Goal: Task Accomplishment & Management: Manage account settings

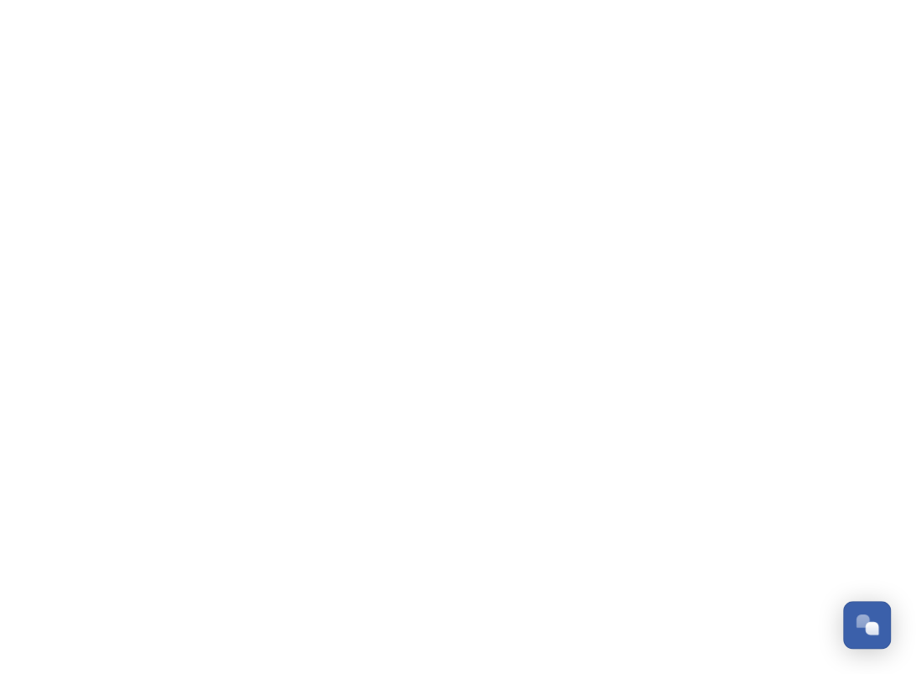
scroll to position [810, 0]
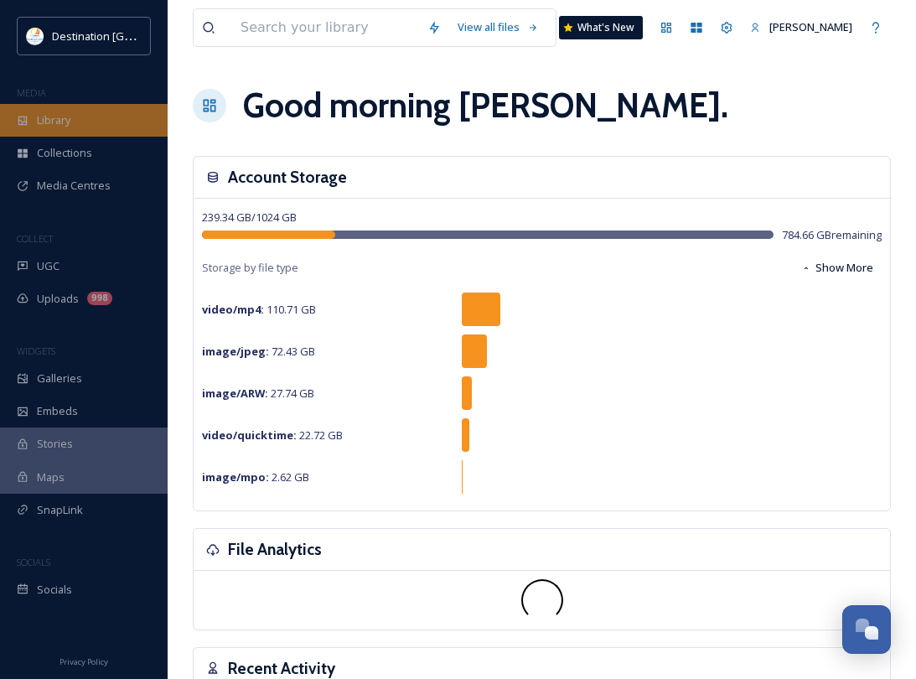
click at [93, 132] on div "Library" at bounding box center [84, 120] width 168 height 33
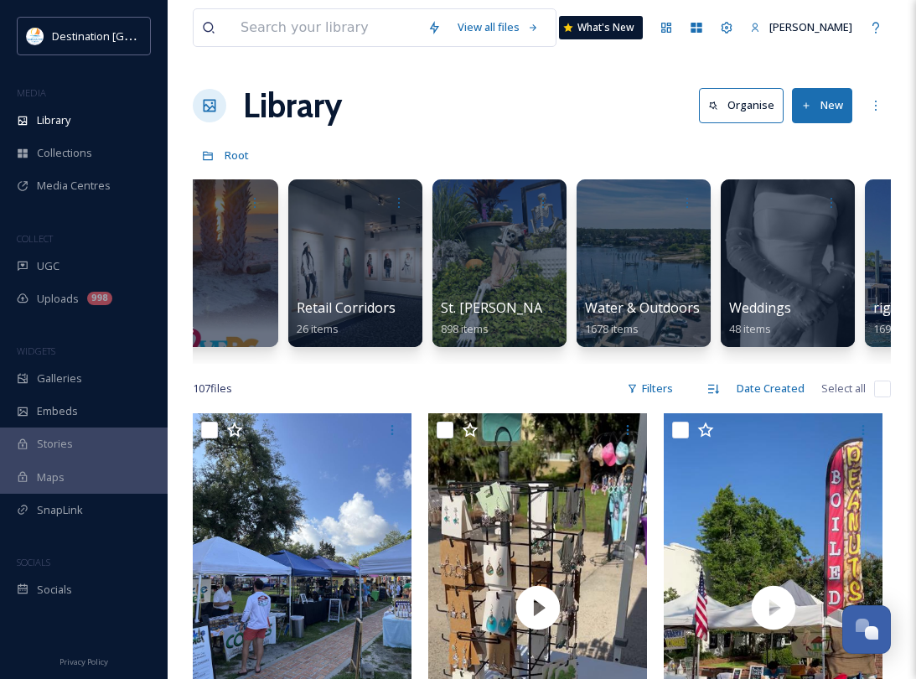
scroll to position [0, 1962]
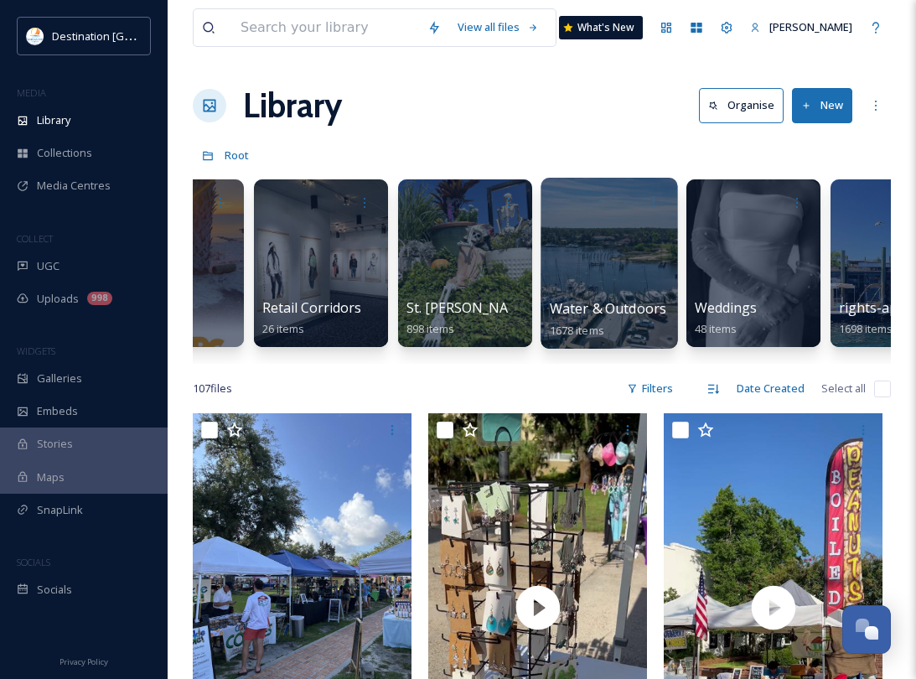
click at [625, 269] on div at bounding box center [609, 263] width 137 height 171
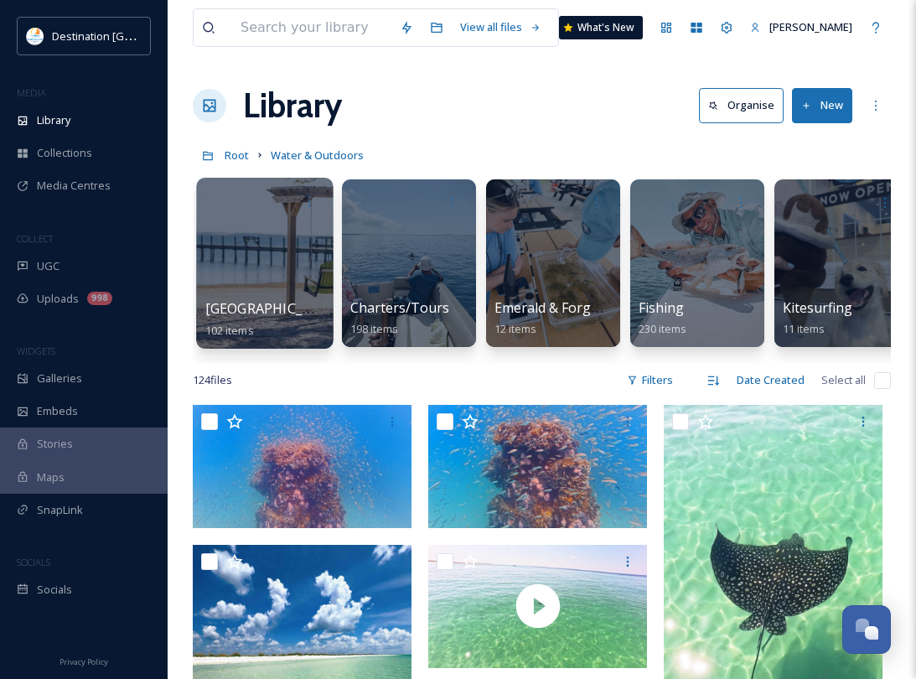
click at [273, 318] on span "Bayside Beach" at bounding box center [273, 308] width 137 height 18
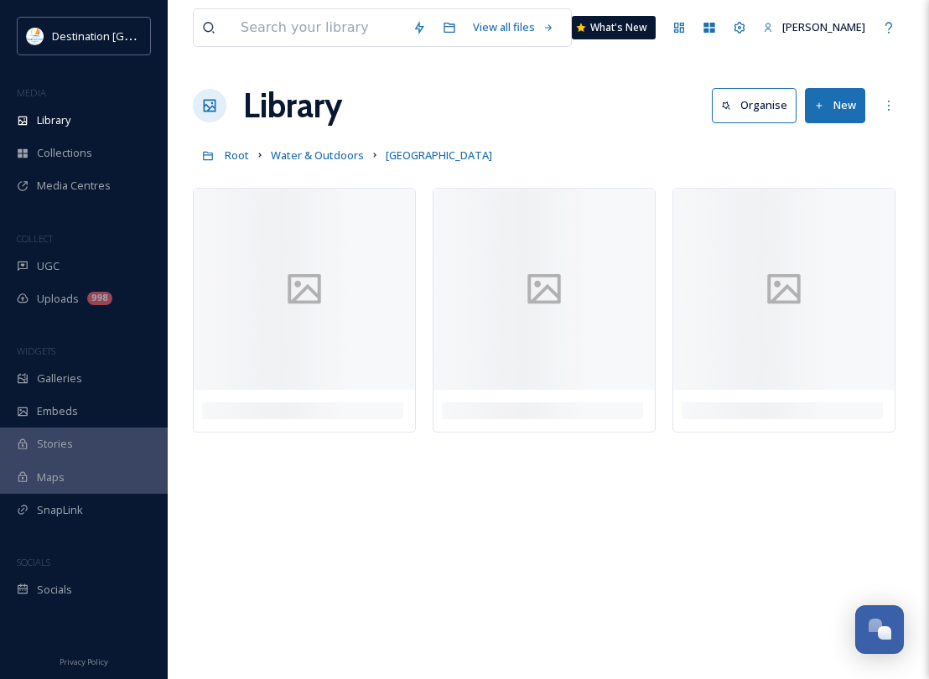
click at [848, 105] on button "New" at bounding box center [835, 105] width 60 height 34
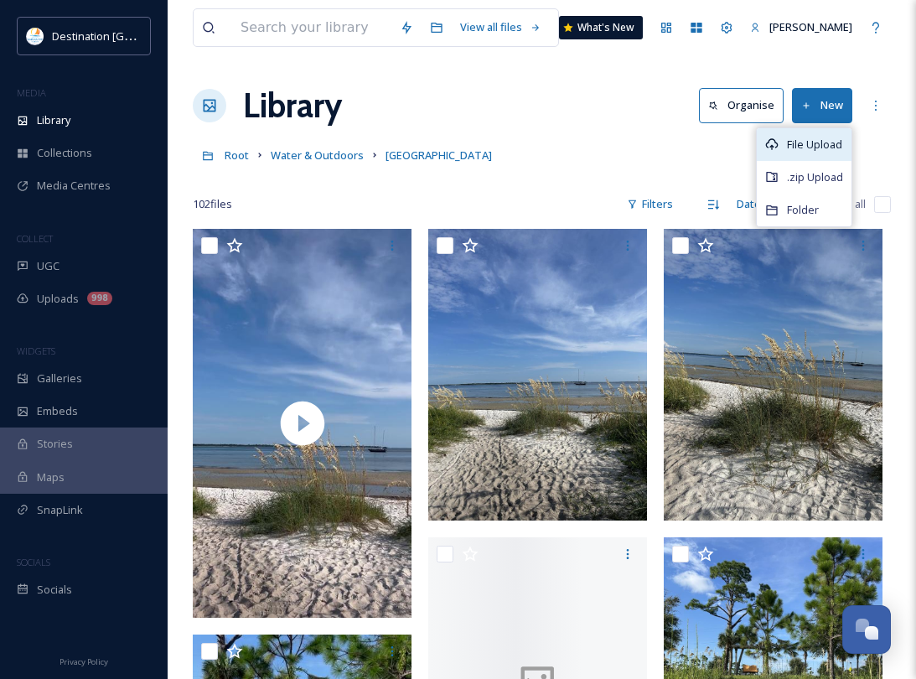
click at [829, 147] on span "File Upload" at bounding box center [814, 145] width 55 height 16
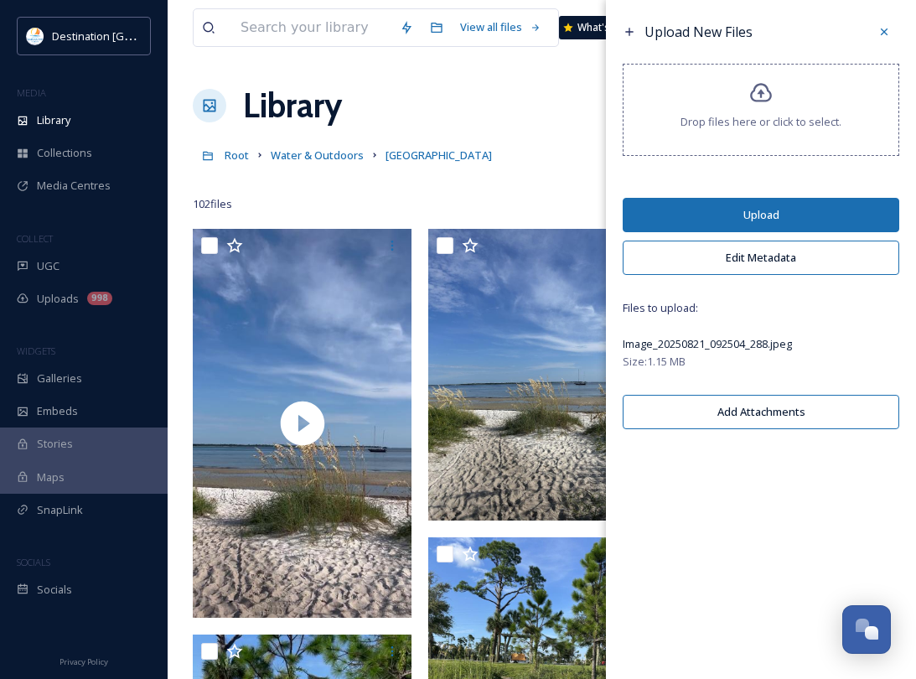
click at [759, 259] on button "Edit Metadata" at bounding box center [761, 258] width 277 height 34
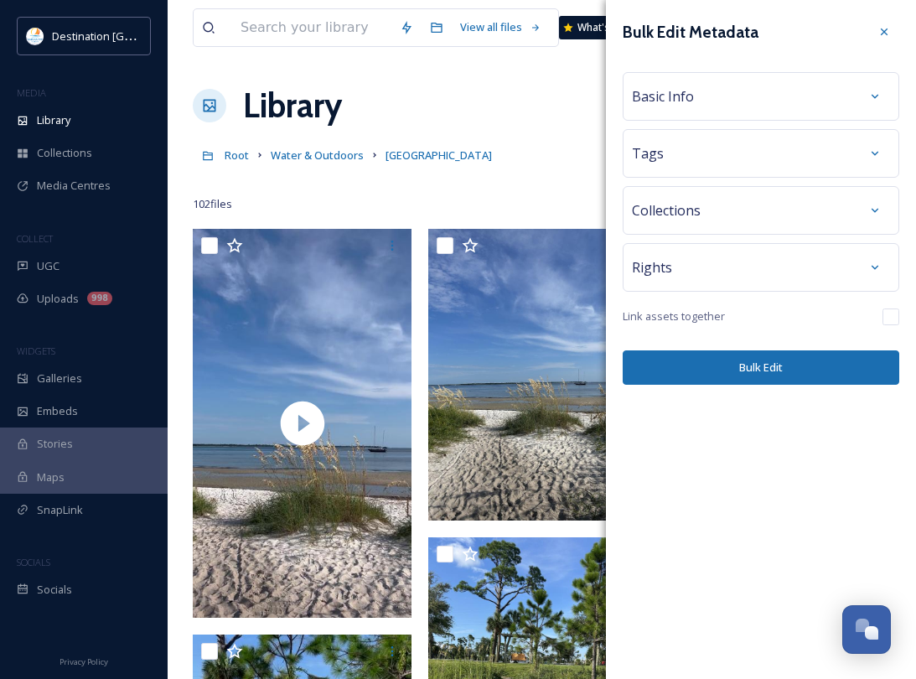
click at [660, 102] on span "Basic Info" at bounding box center [663, 96] width 62 height 20
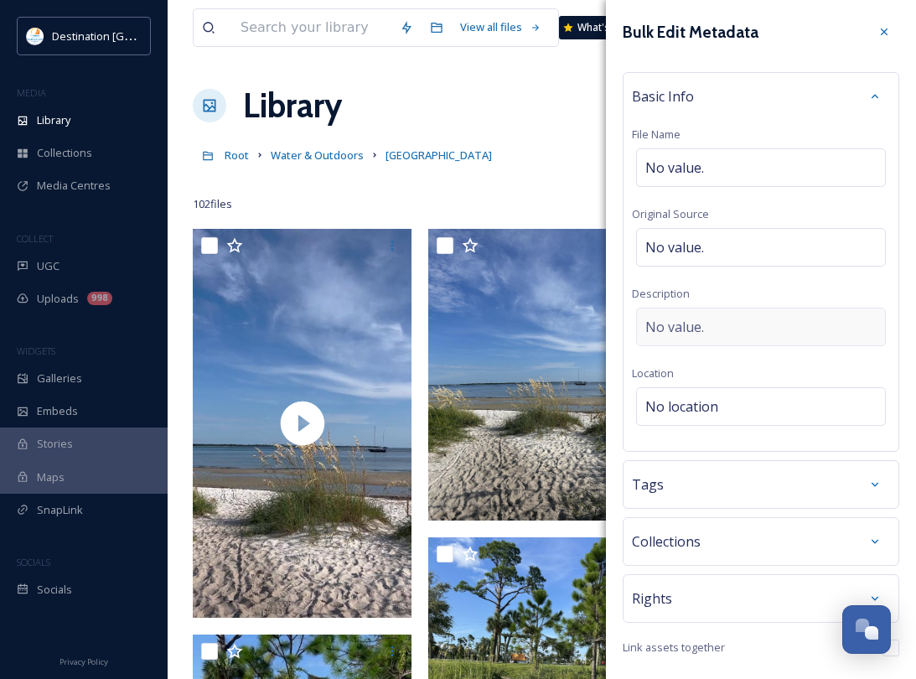
click at [752, 324] on div "No value." at bounding box center [761, 327] width 250 height 39
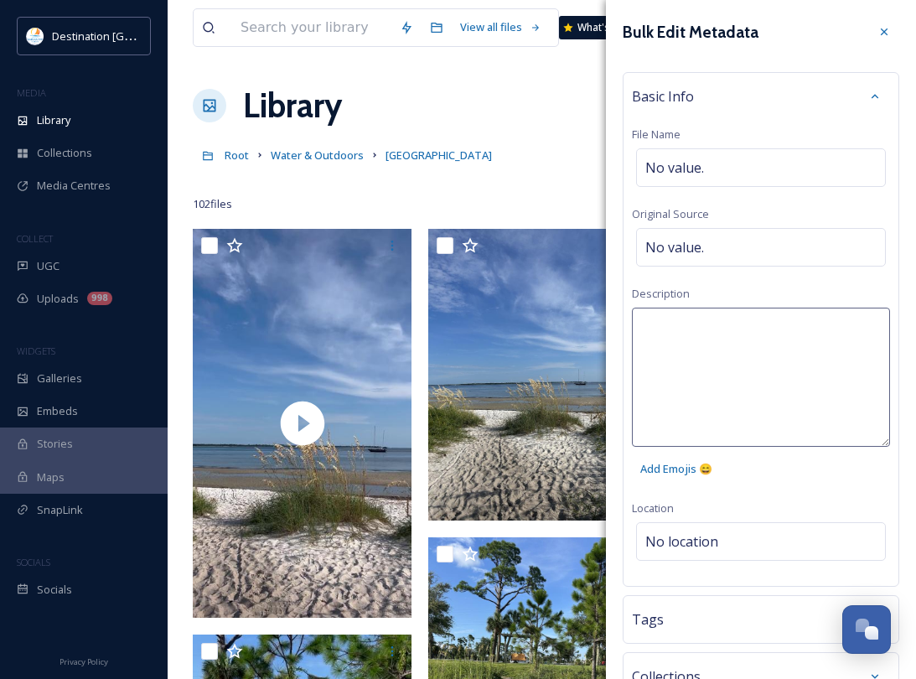
click at [752, 324] on textarea at bounding box center [761, 377] width 258 height 139
type textarea "American flag at the Destination Panama City Visitors Center beach."
click at [696, 548] on div "Bulk Edit Metadata Basic Info File Name No value. Original Source No value. Des…" at bounding box center [761, 433] width 310 height 867
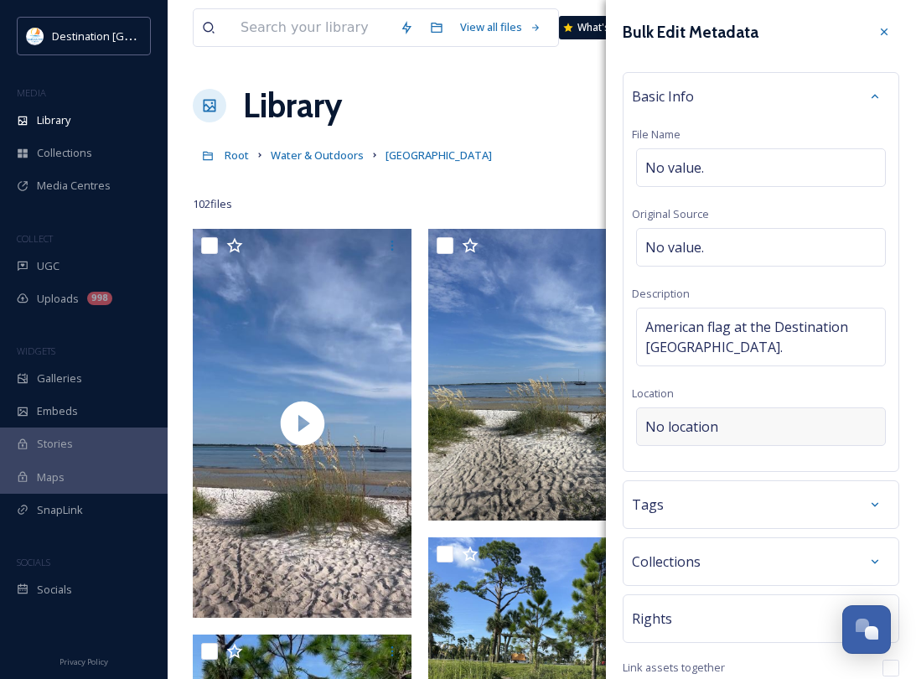
click at [704, 438] on div "No location" at bounding box center [761, 426] width 250 height 39
click at [710, 418] on input "To enrich screen reader interactions, please activate Accessibility in Grammarl…" at bounding box center [761, 426] width 248 height 37
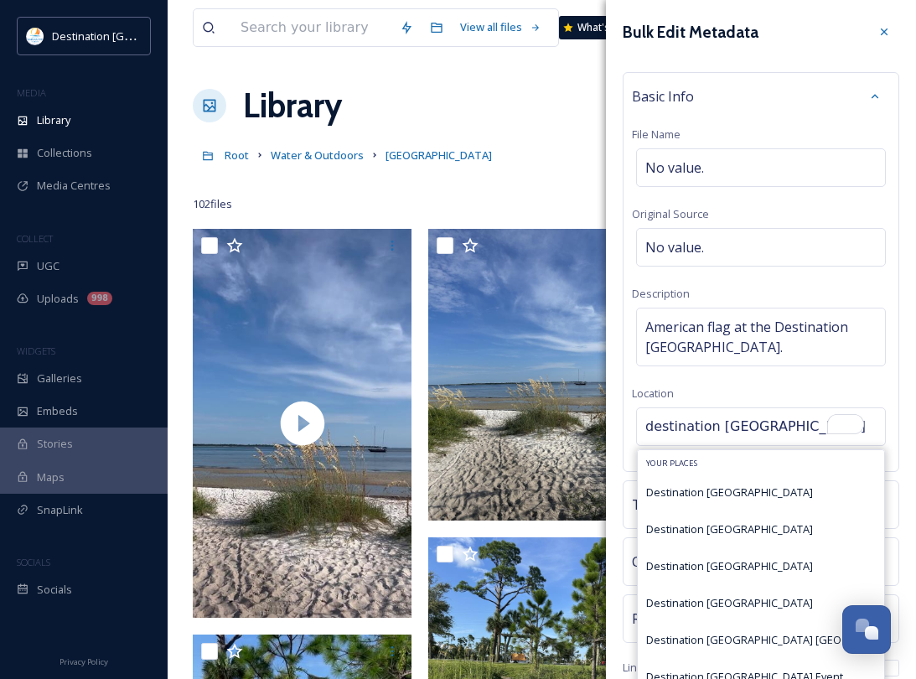
type input "destination panama"
click at [742, 499] on span "Destination [GEOGRAPHIC_DATA]" at bounding box center [729, 491] width 167 height 15
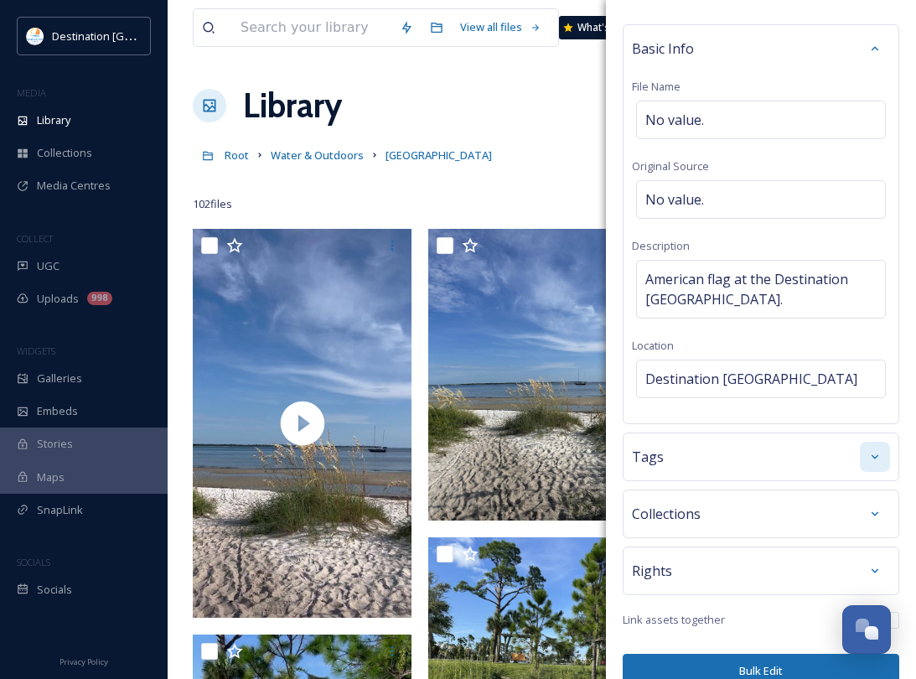
scroll to position [74, 0]
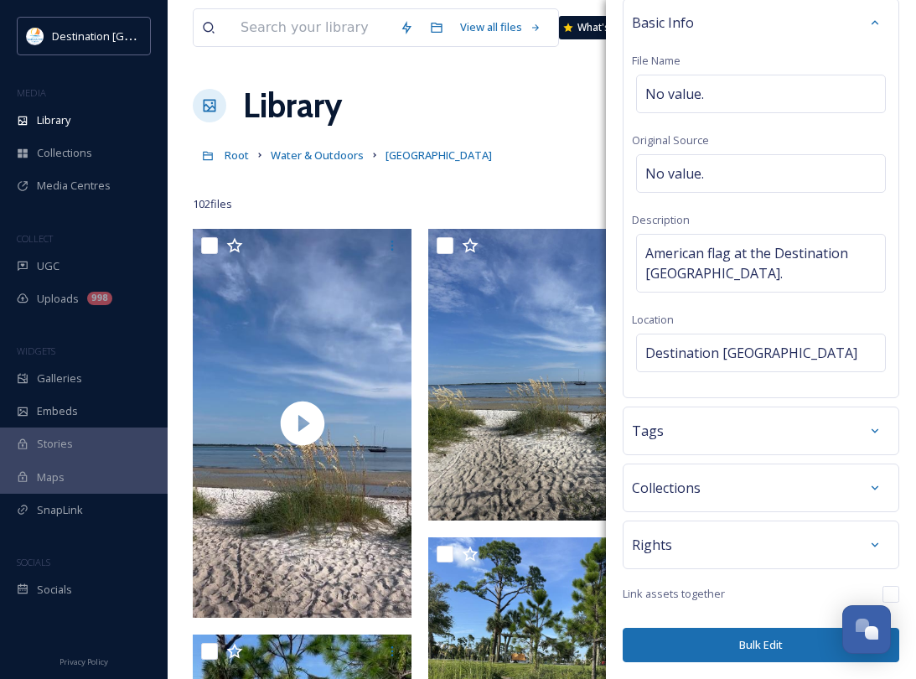
click at [789, 641] on button "Bulk Edit" at bounding box center [761, 645] width 277 height 34
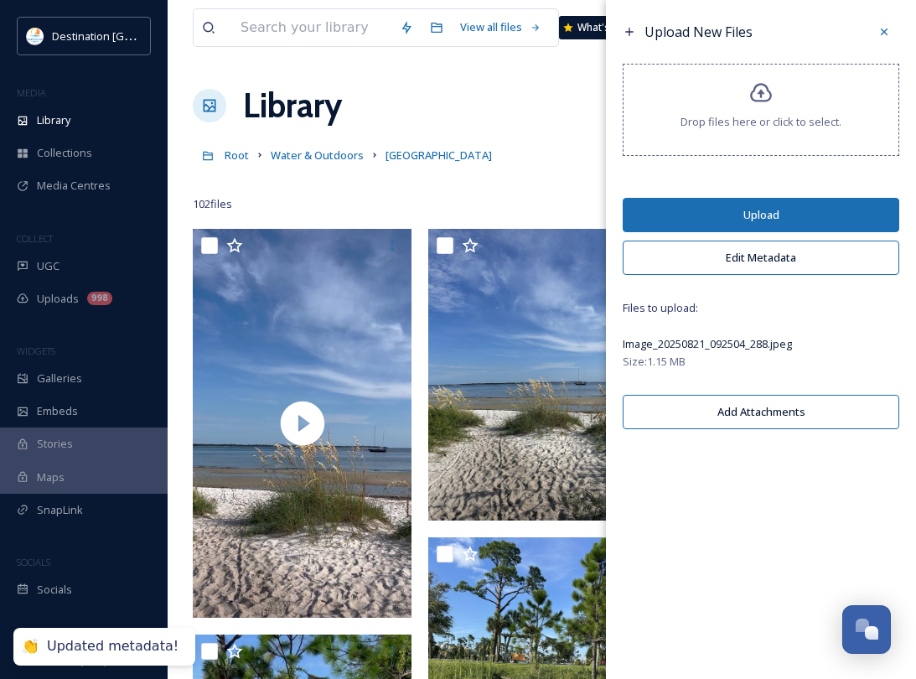
click at [765, 225] on button "Upload" at bounding box center [761, 215] width 277 height 34
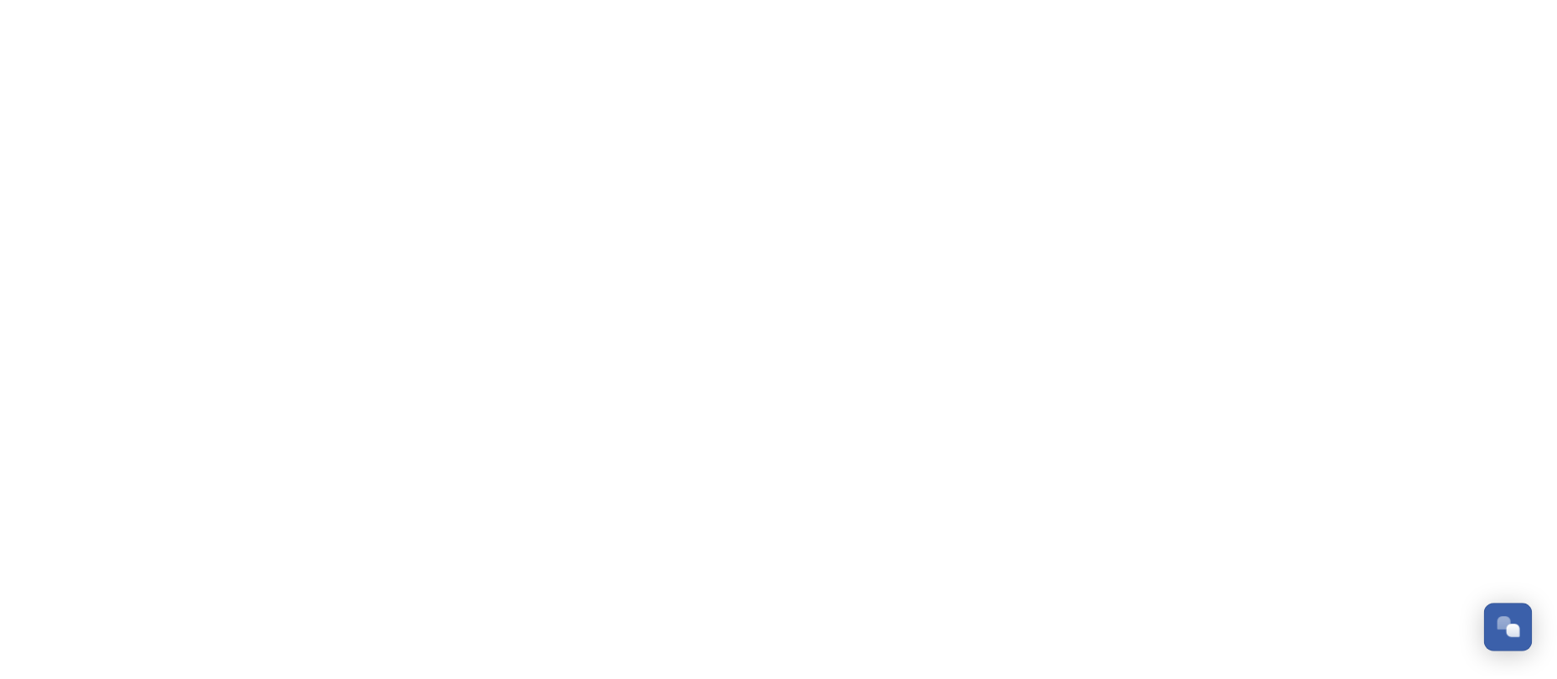
scroll to position [810, 0]
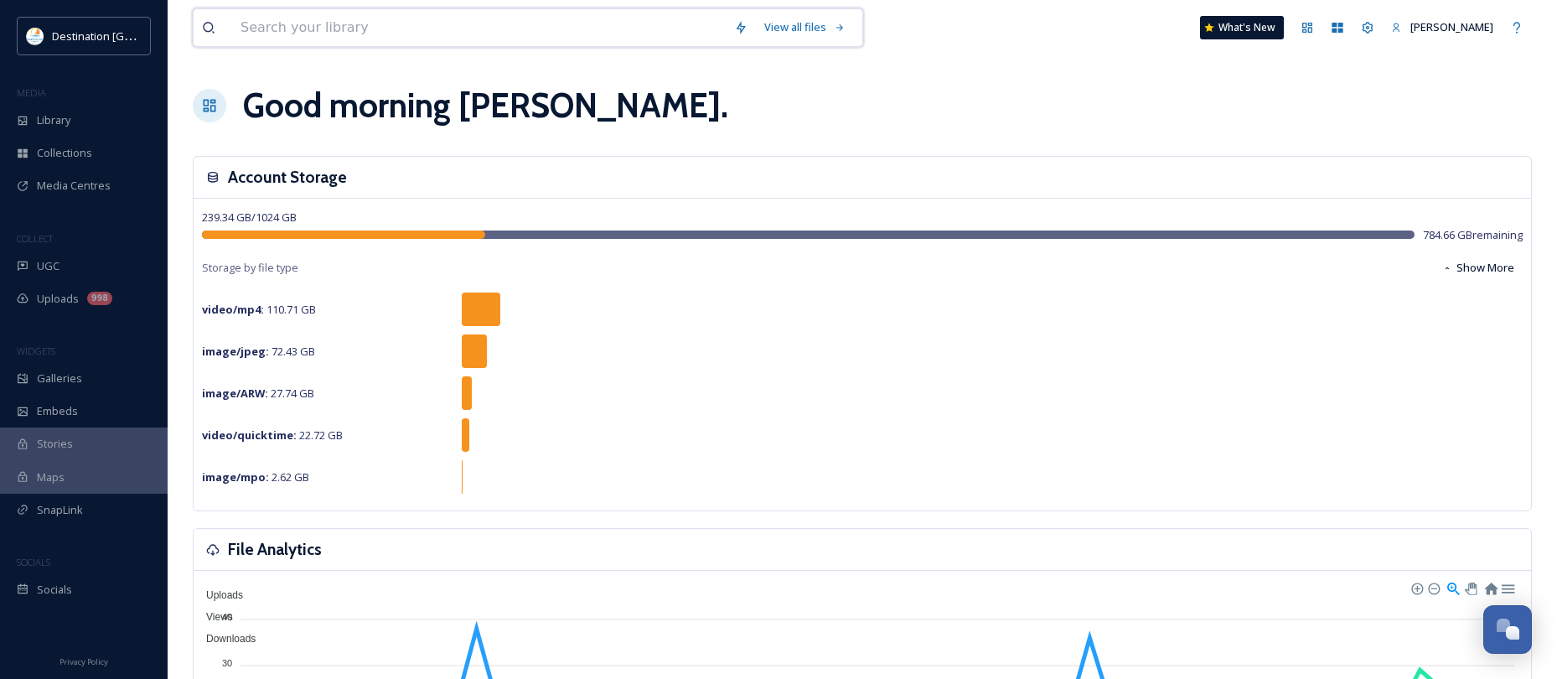
click at [331, 29] on input at bounding box center [479, 27] width 494 height 37
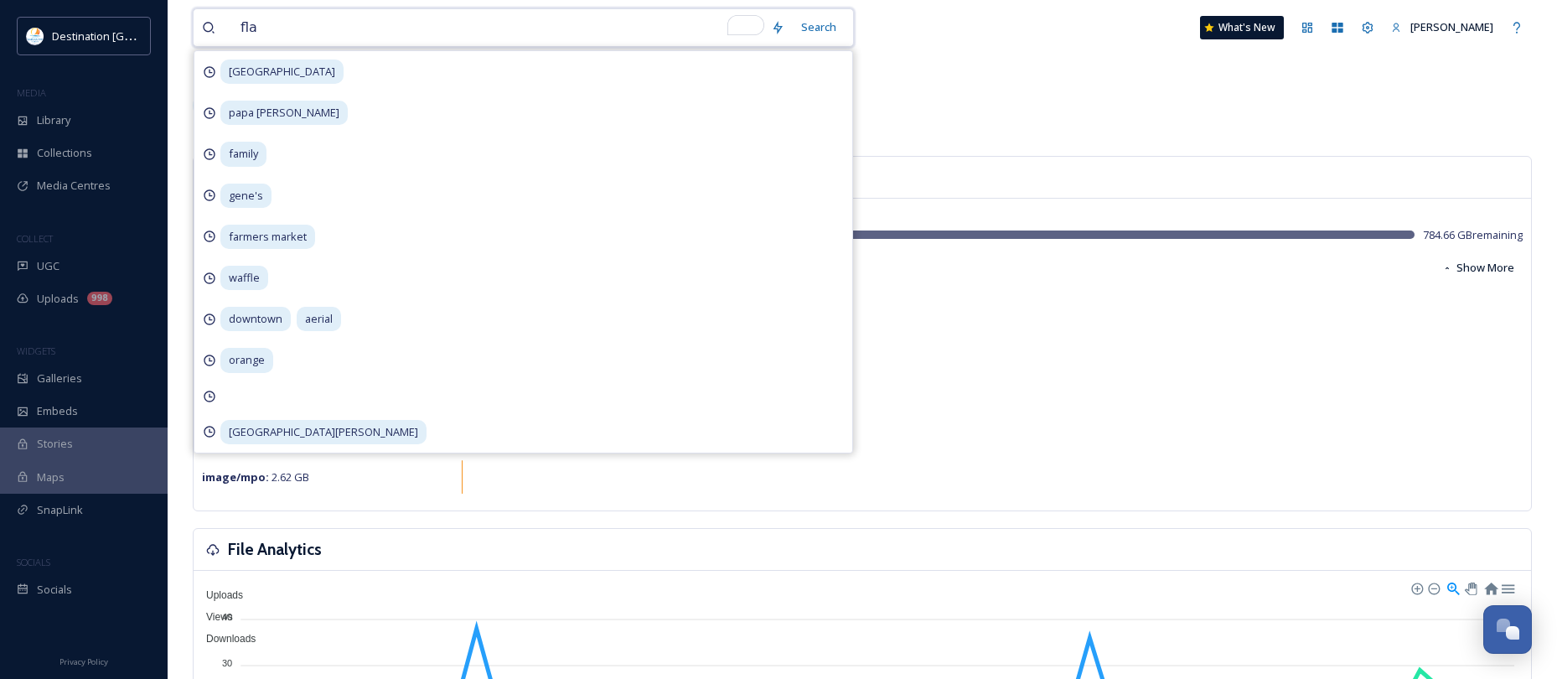
type input "flag"
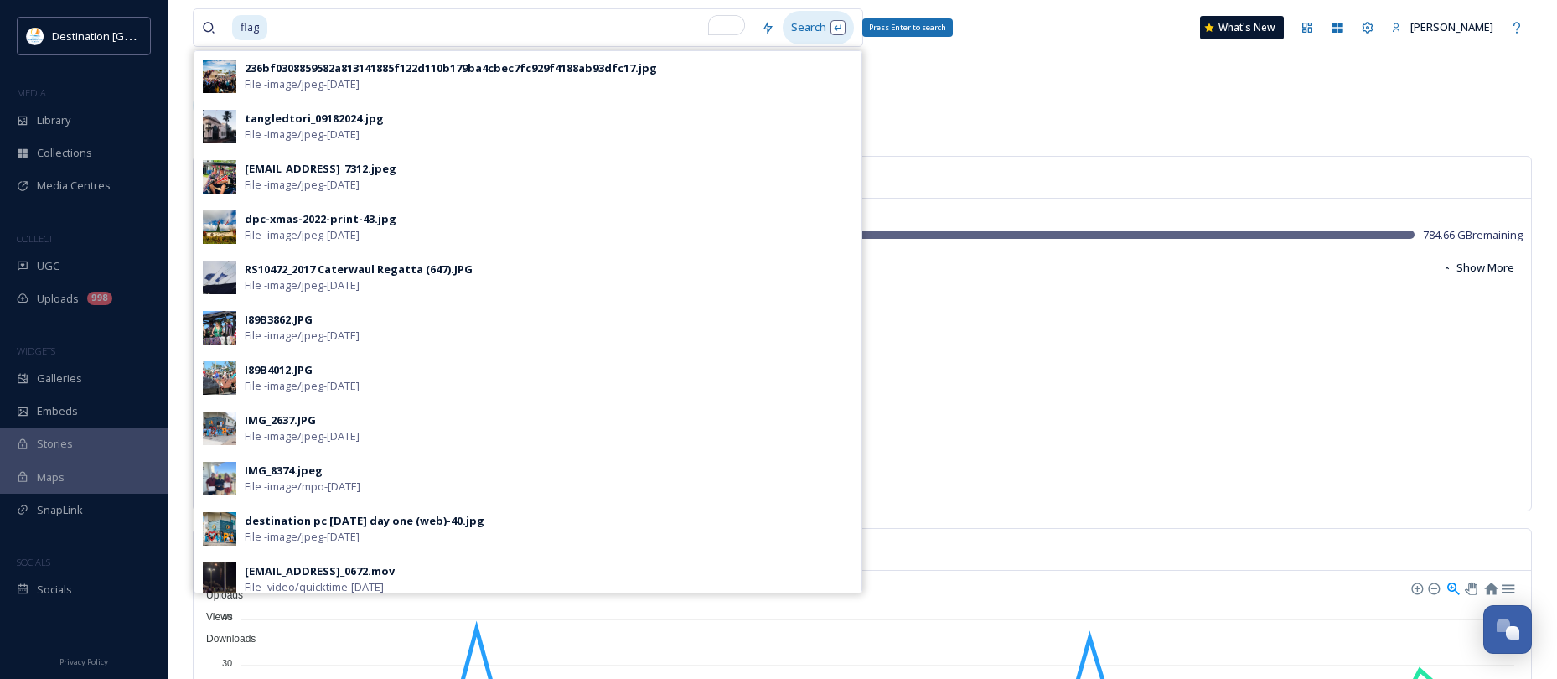
click at [805, 17] on div "Search Press Enter to search" at bounding box center [818, 27] width 71 height 33
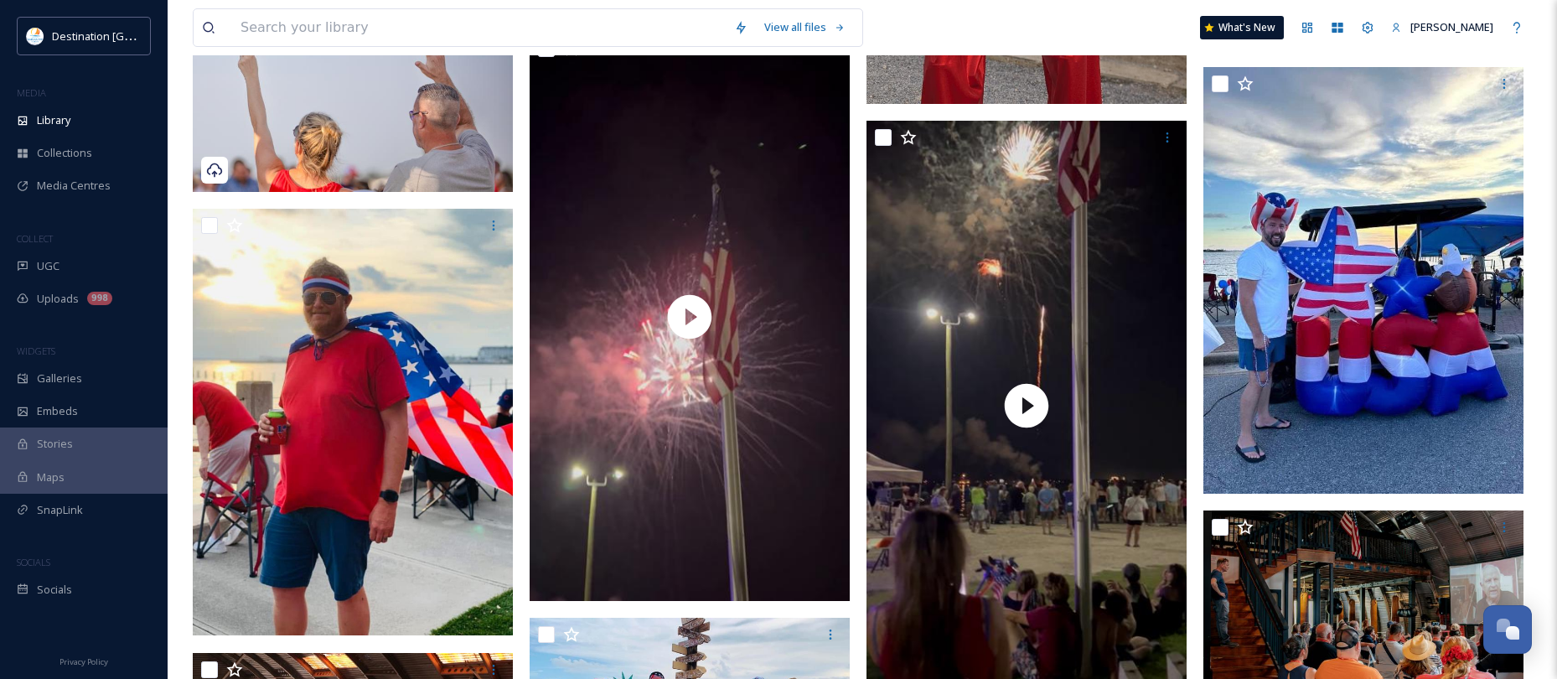
scroll to position [587, 0]
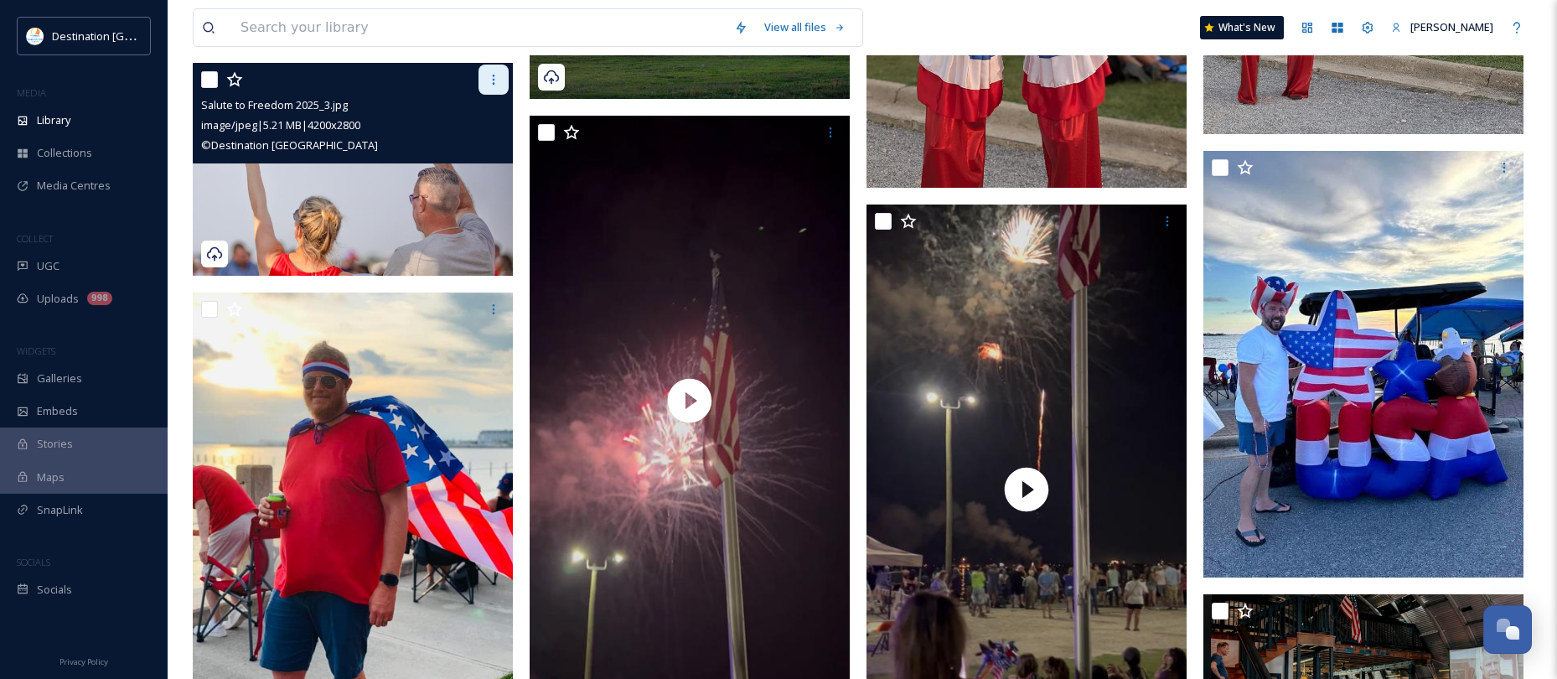
click at [494, 75] on icon at bounding box center [494, 80] width 3 height 10
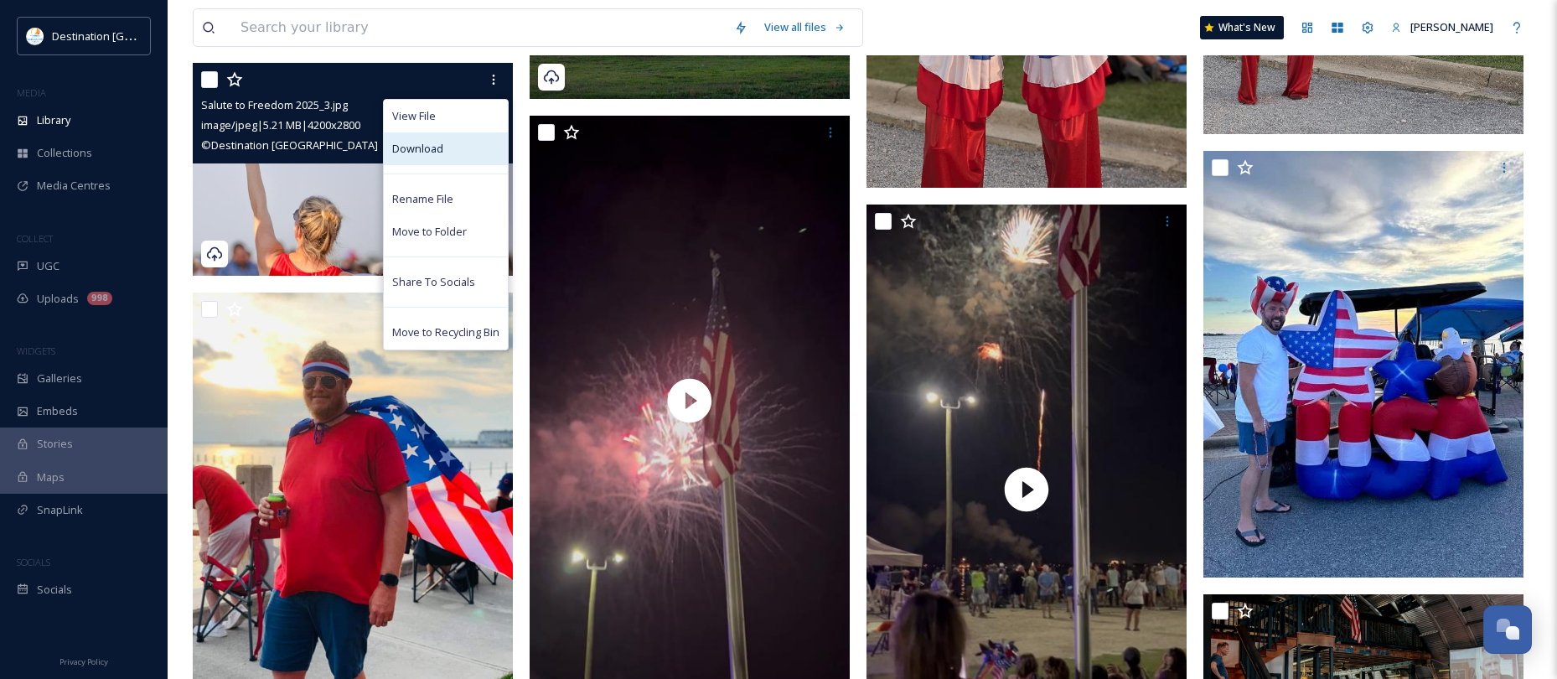
click at [475, 142] on div "Download" at bounding box center [446, 148] width 124 height 33
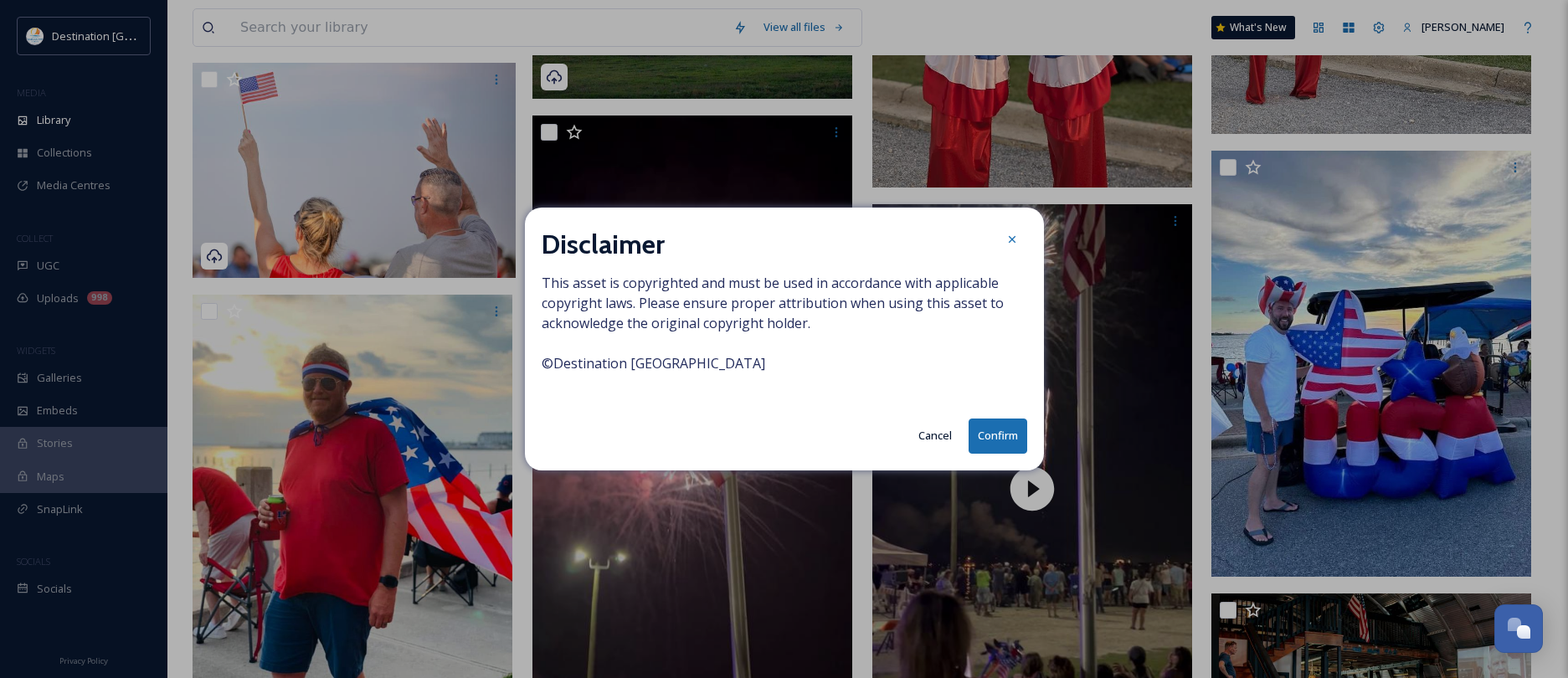
click at [1004, 443] on button "Confirm" at bounding box center [998, 435] width 59 height 34
